Goal: Check status: Check status

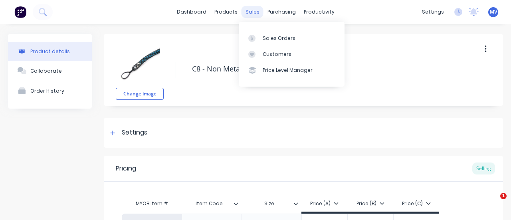
click at [244, 10] on div "sales" at bounding box center [253, 12] width 22 height 12
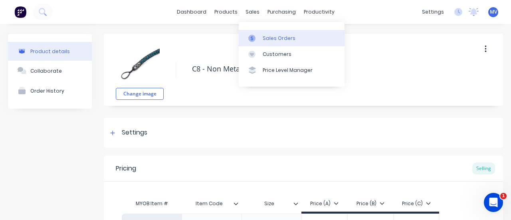
click at [280, 41] on div "Sales Orders" at bounding box center [279, 38] width 33 height 7
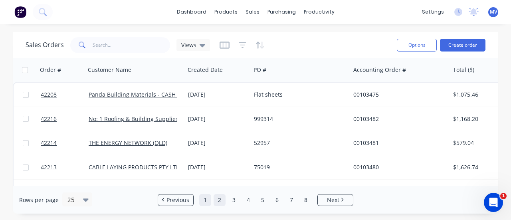
click at [201, 199] on link "1" at bounding box center [205, 200] width 12 height 12
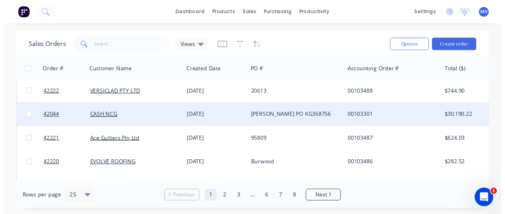
scroll to position [386, 0]
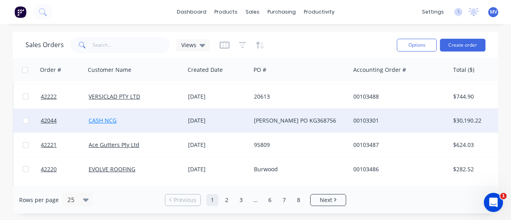
click at [106, 119] on link "CASH NCG" at bounding box center [103, 121] width 28 height 8
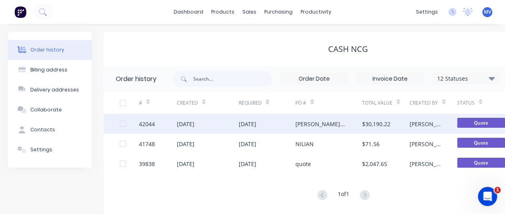
click at [190, 122] on div "[DATE]" at bounding box center [186, 124] width 18 height 8
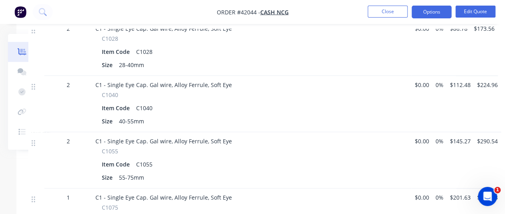
scroll to position [360, 0]
